Goal: Book appointment/travel/reservation

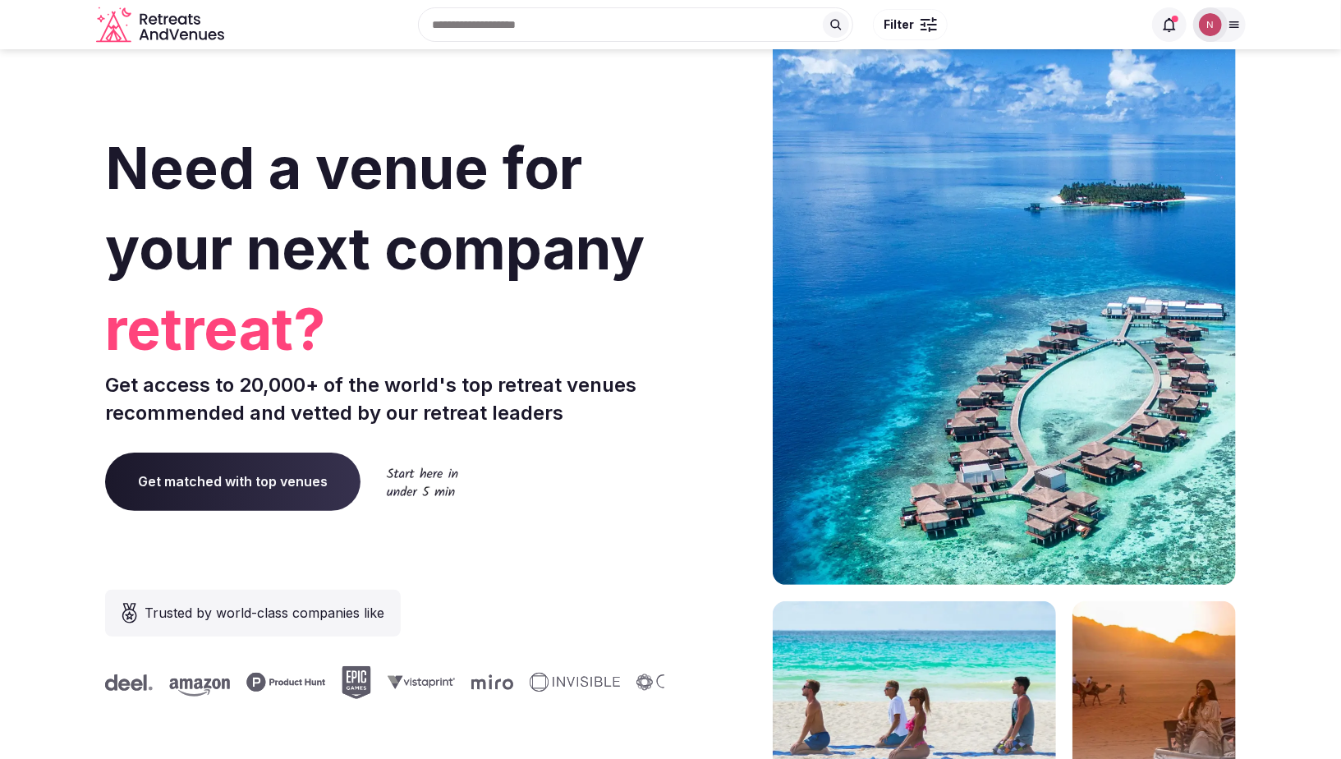
click at [1210, 26] on img at bounding box center [1210, 24] width 23 height 23
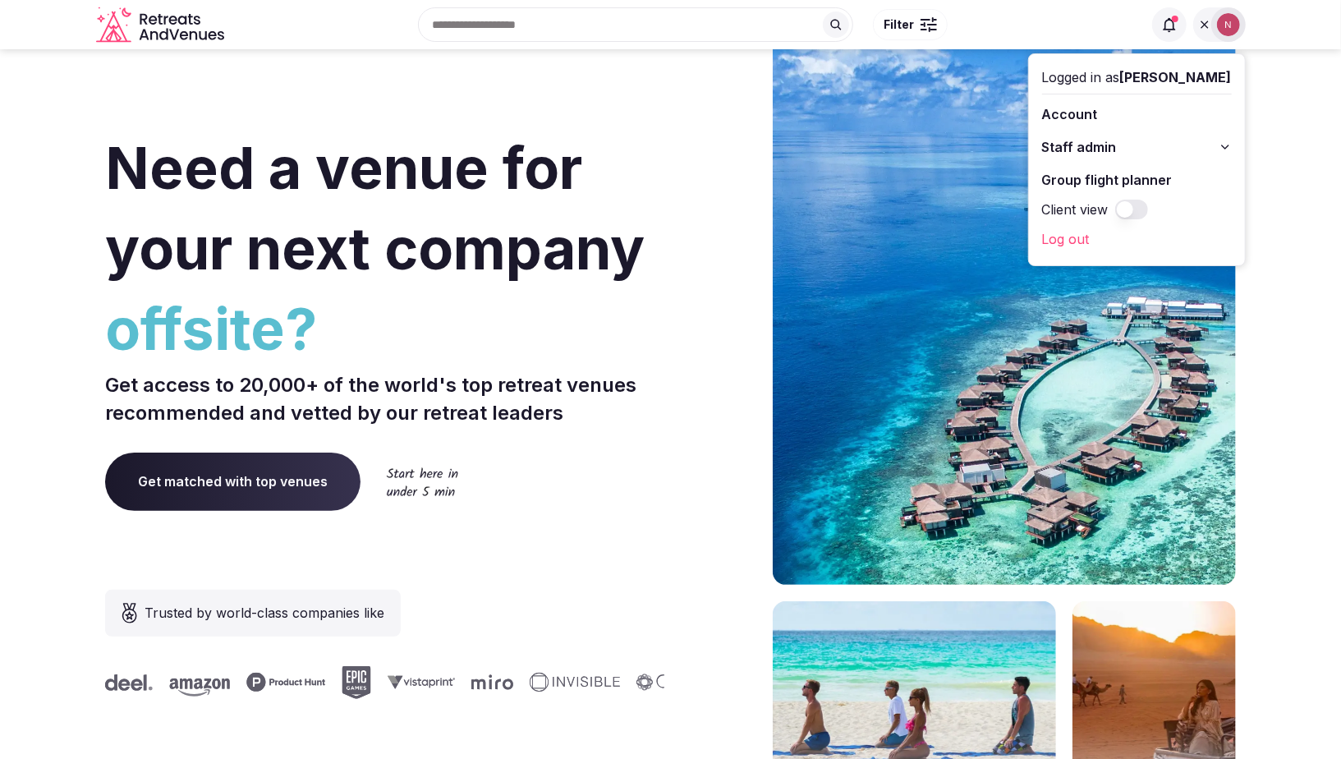
click at [1088, 176] on link "Group flight planner" at bounding box center [1137, 180] width 190 height 26
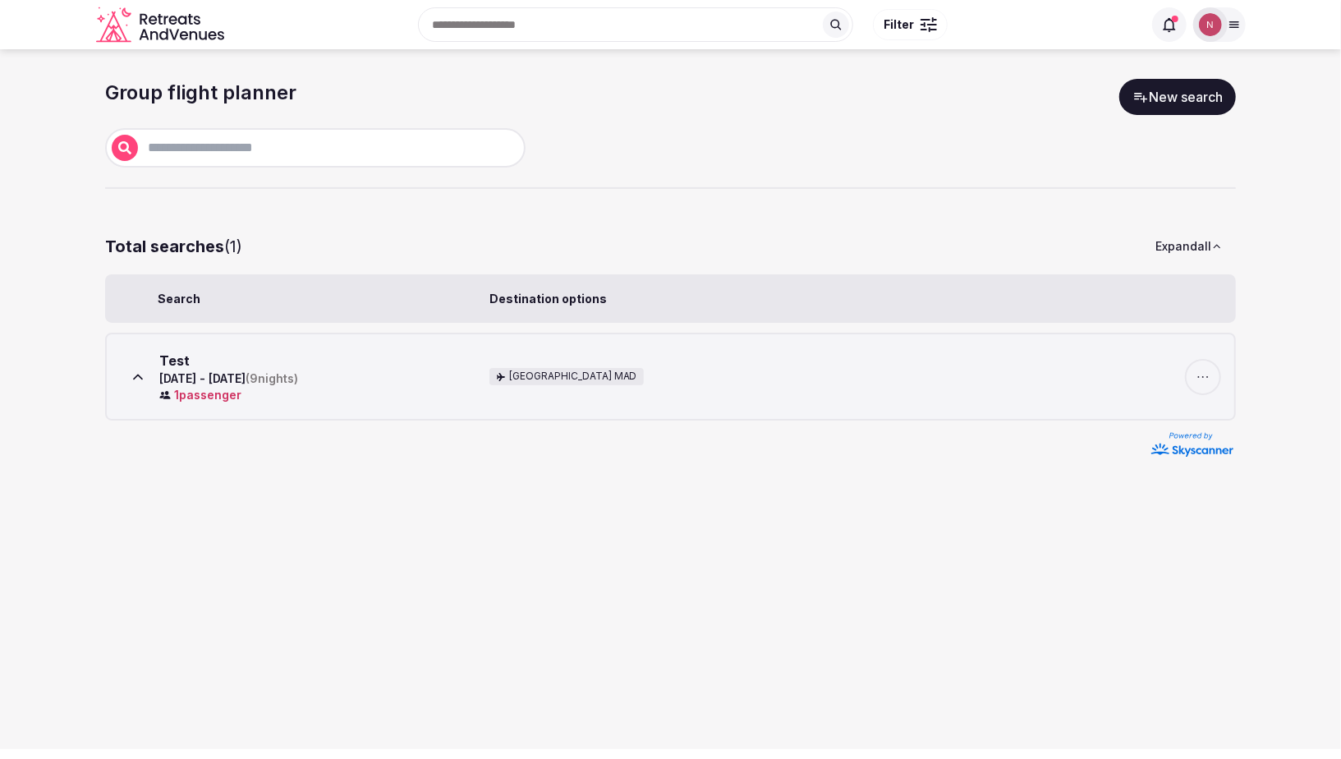
click at [1206, 19] on img at bounding box center [1210, 24] width 23 height 23
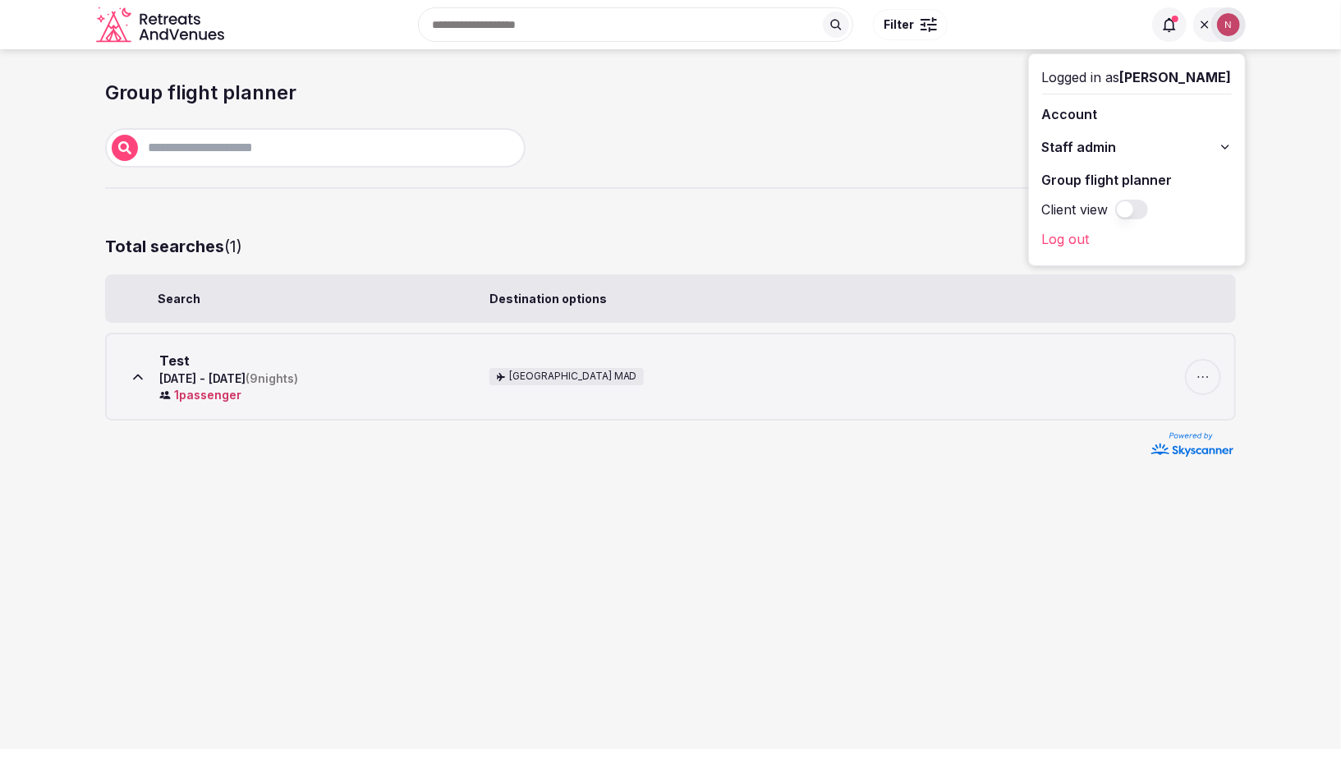
click at [1089, 144] on span "Staff admin" at bounding box center [1079, 147] width 75 height 20
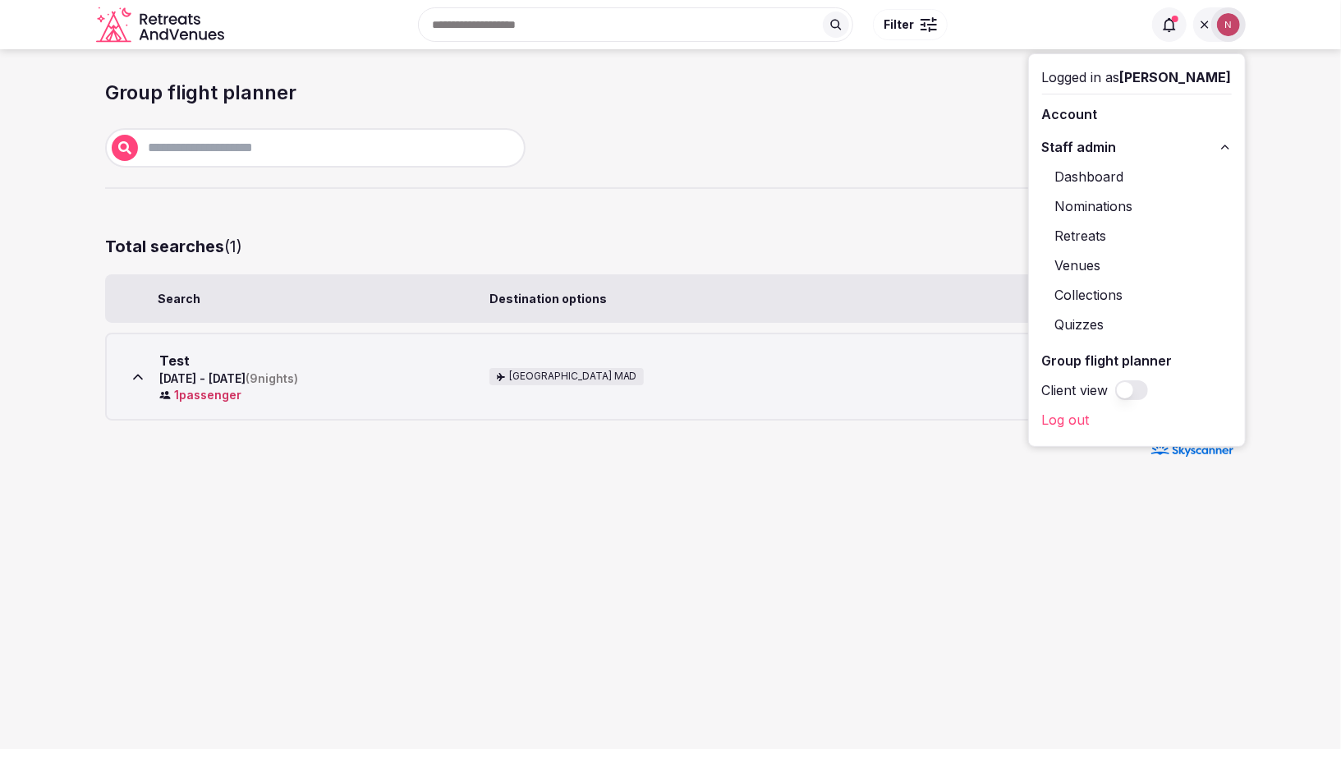
click at [1112, 241] on link "Retreats" at bounding box center [1137, 235] width 190 height 26
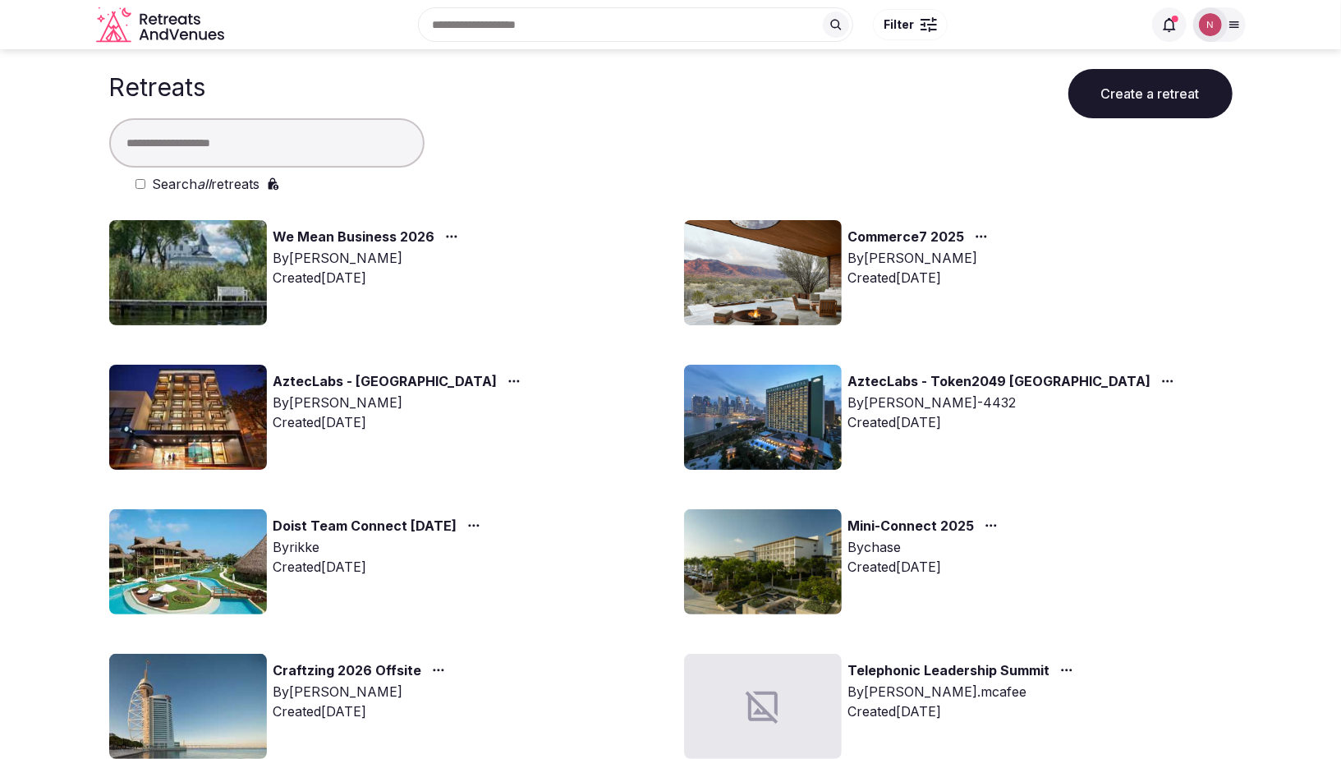
click at [791, 257] on img at bounding box center [763, 272] width 158 height 105
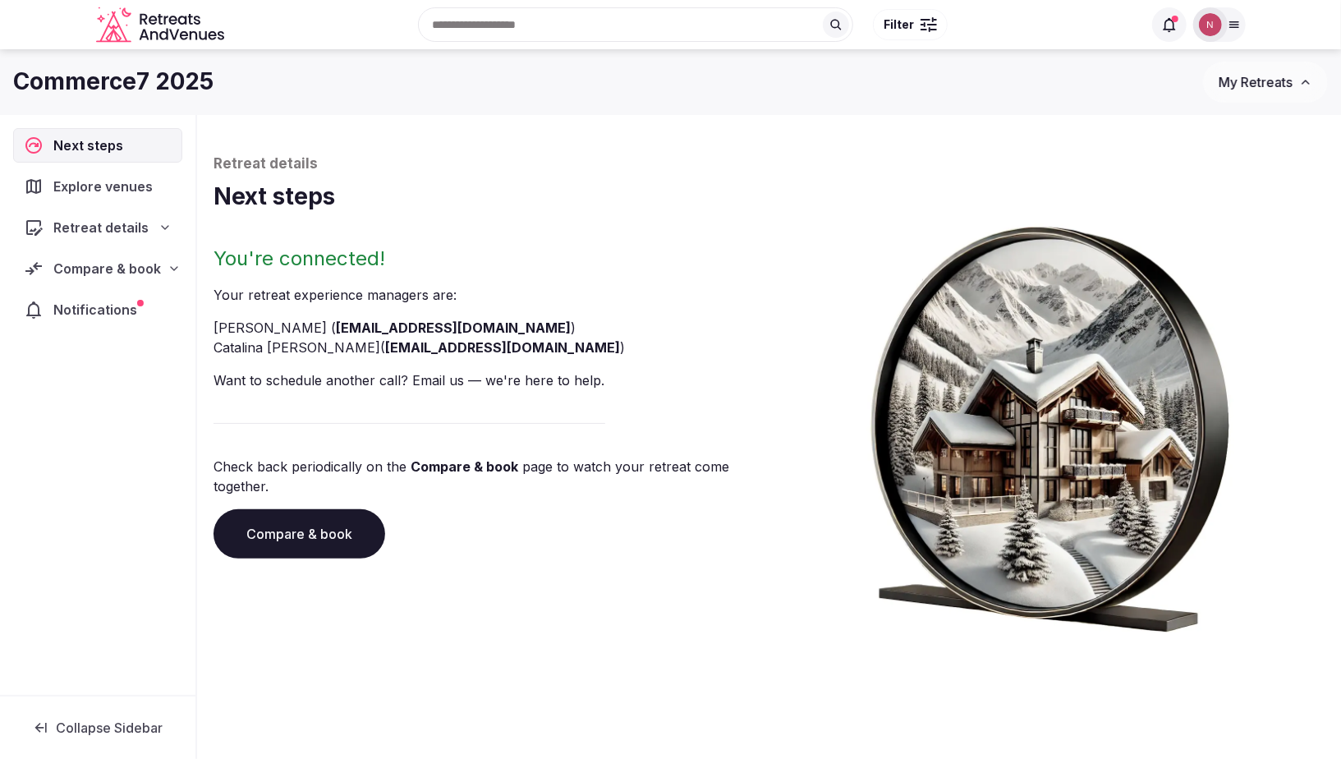
click at [90, 263] on span "Compare & book" at bounding box center [107, 269] width 108 height 20
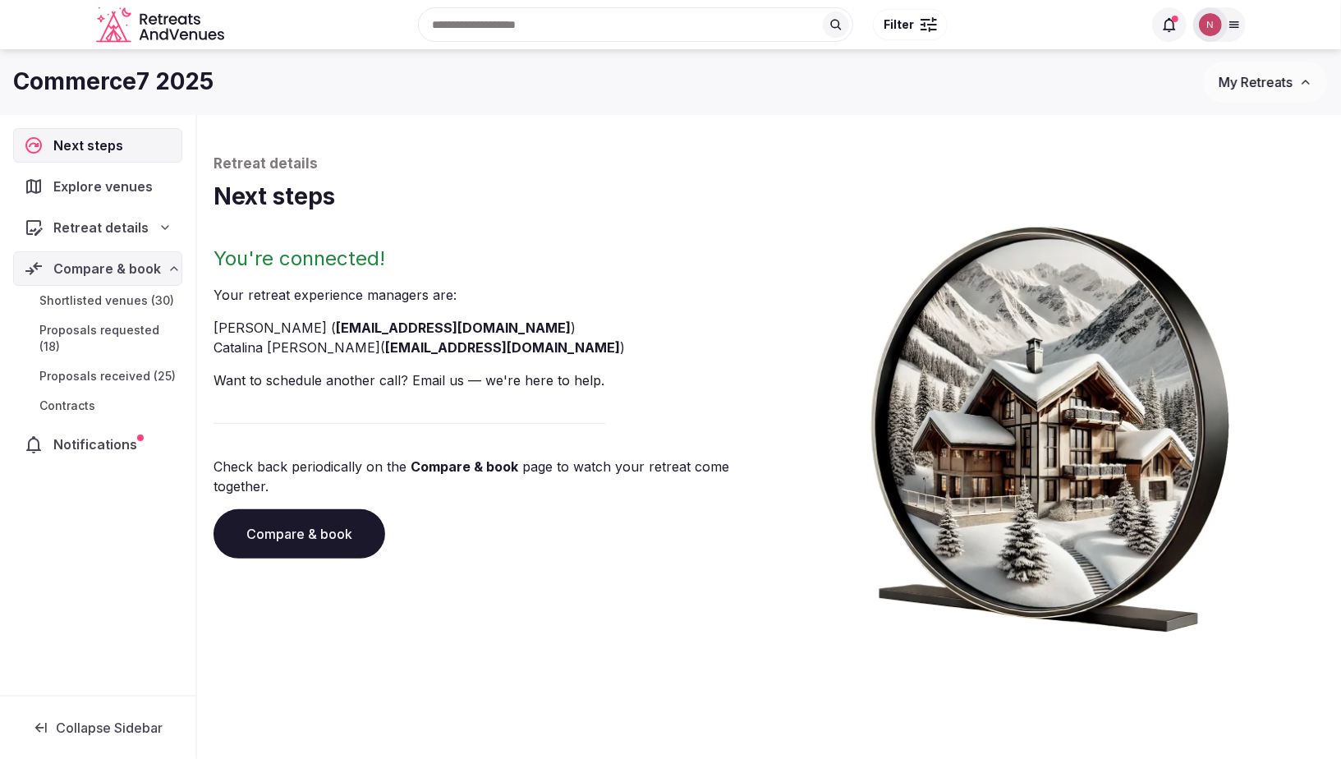
click at [105, 368] on span "Proposals received (25)" at bounding box center [107, 376] width 136 height 16
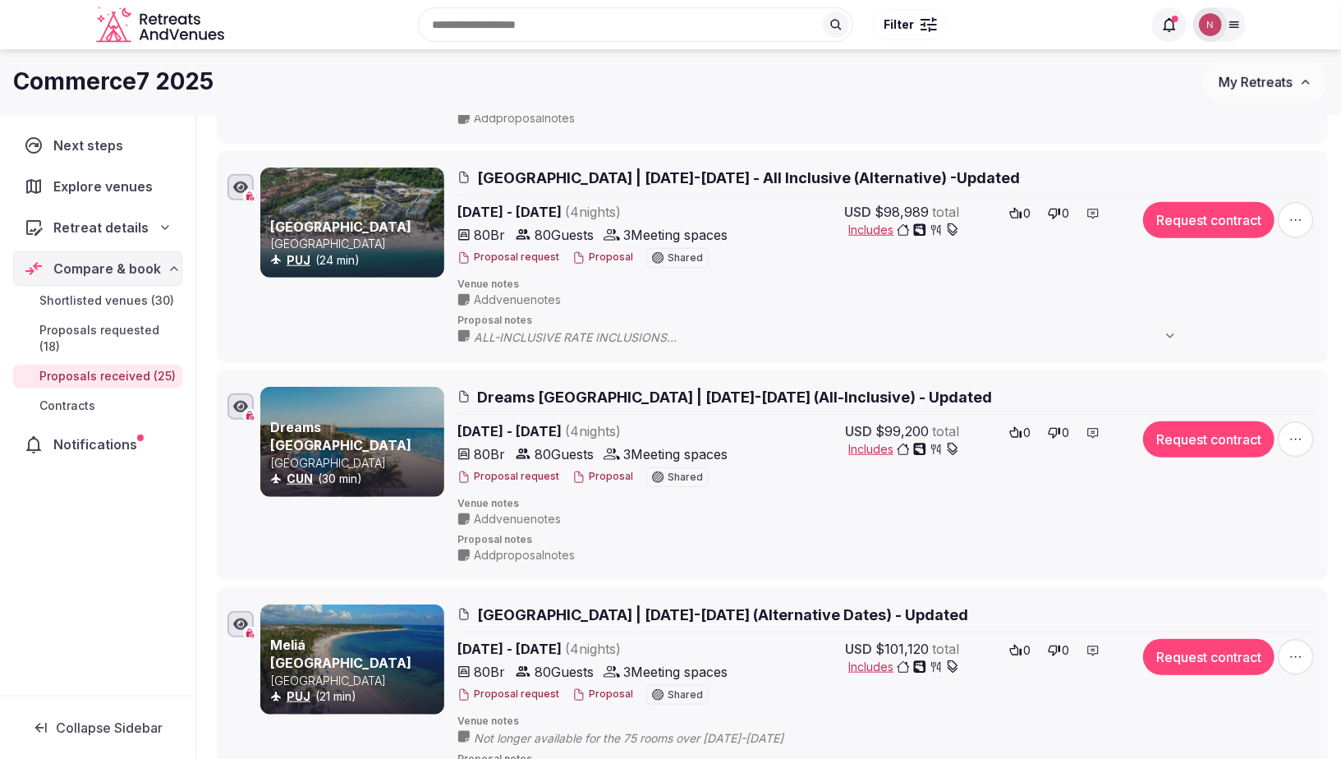
scroll to position [650, 0]
